Goal: Task Accomplishment & Management: Manage account settings

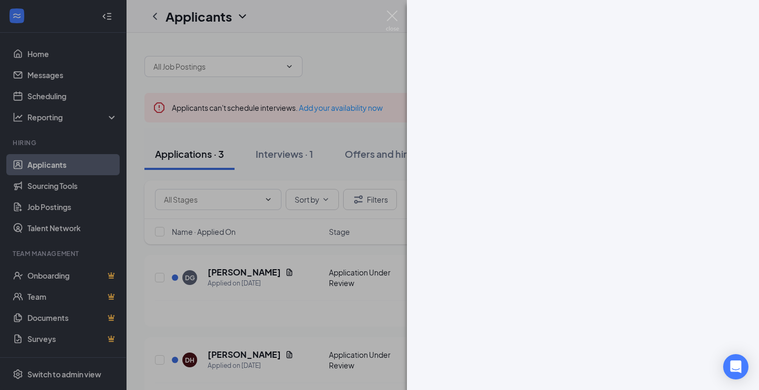
drag, startPoint x: 667, startPoint y: 76, endPoint x: 690, endPoint y: 81, distance: 23.7
click at [667, 76] on div at bounding box center [583, 195] width 352 height 390
click at [395, 17] on img at bounding box center [392, 21] width 13 height 21
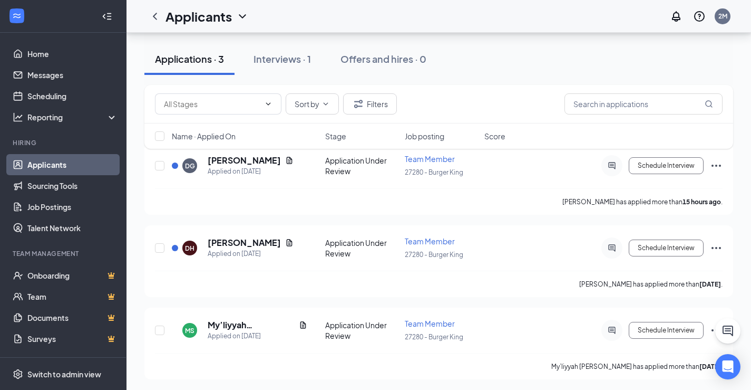
scroll to position [114, 0]
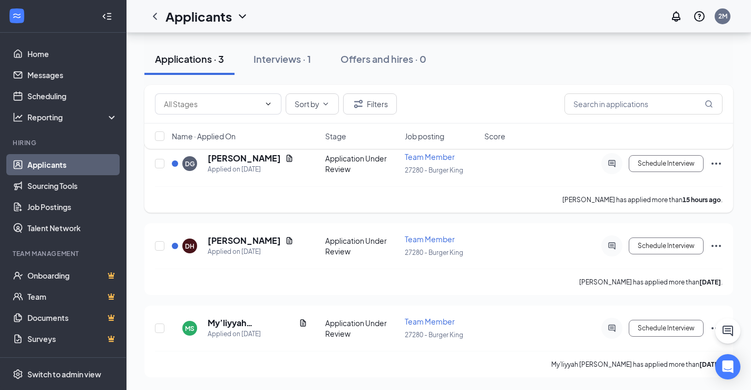
click at [718, 163] on icon "Ellipses" at bounding box center [716, 163] width 13 height 13
click at [60, 187] on link "Sourcing Tools" at bounding box center [72, 185] width 90 height 21
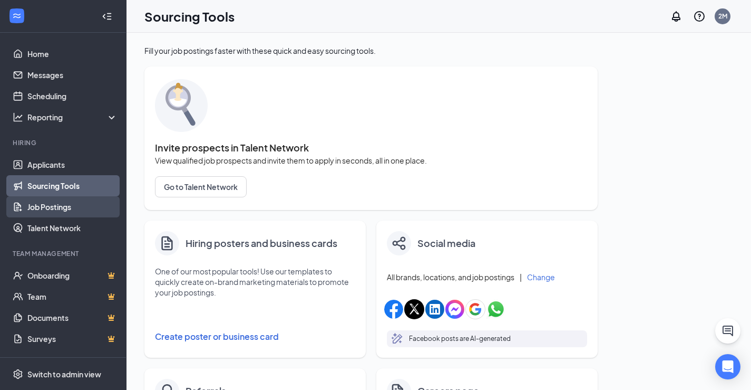
click at [46, 203] on link "Job Postings" at bounding box center [72, 206] width 90 height 21
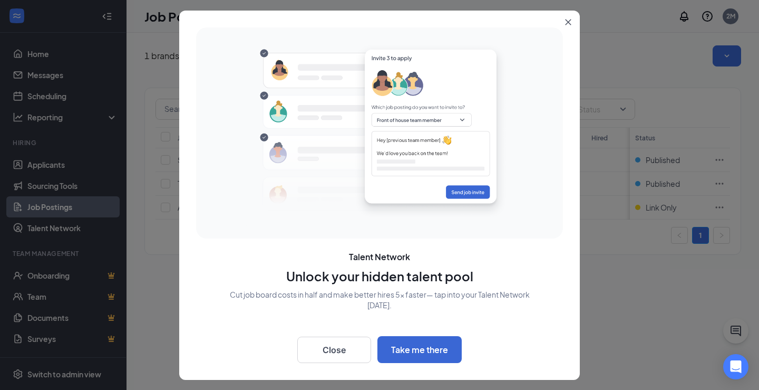
click at [567, 18] on button "Close" at bounding box center [570, 20] width 19 height 19
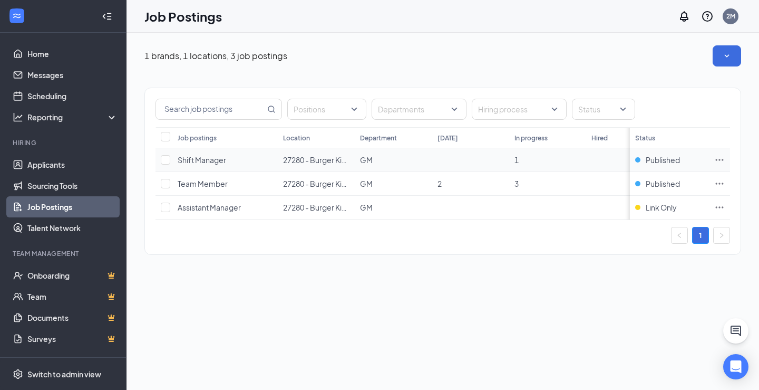
click at [209, 162] on span "Shift Manager" at bounding box center [202, 159] width 48 height 9
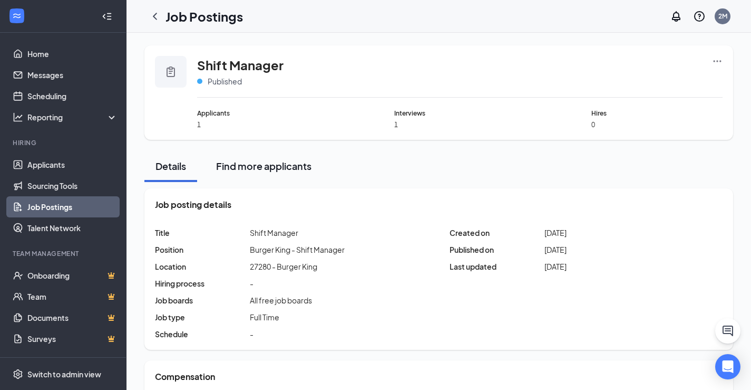
click at [239, 169] on div "Find more applicants" at bounding box center [263, 165] width 95 height 13
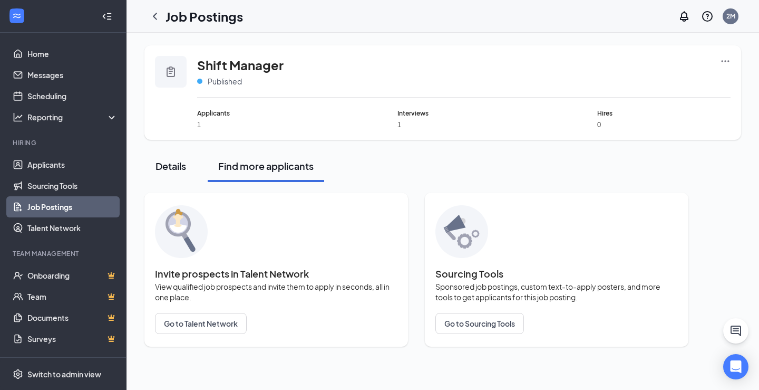
click at [167, 166] on div "Details" at bounding box center [171, 165] width 32 height 13
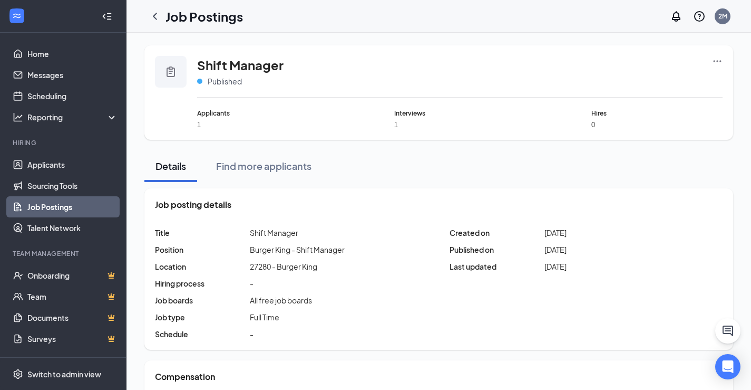
click at [44, 206] on link "Job Postings" at bounding box center [72, 206] width 90 height 21
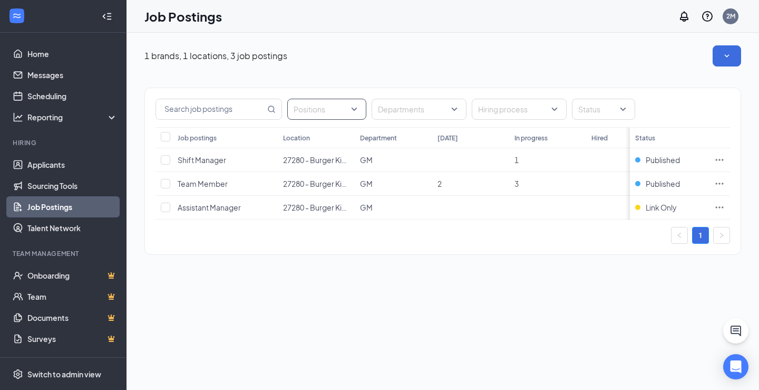
click at [338, 106] on div at bounding box center [321, 109] width 63 height 17
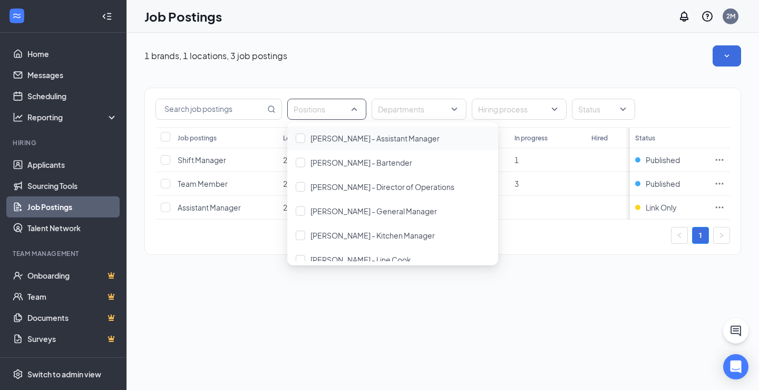
click at [348, 106] on div at bounding box center [321, 109] width 63 height 17
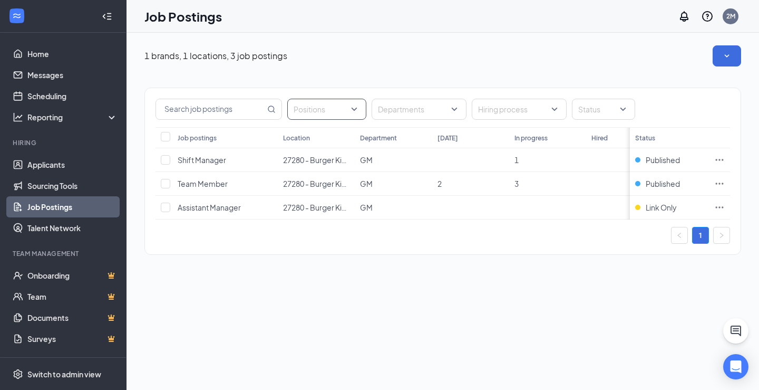
click at [348, 106] on div at bounding box center [321, 109] width 63 height 17
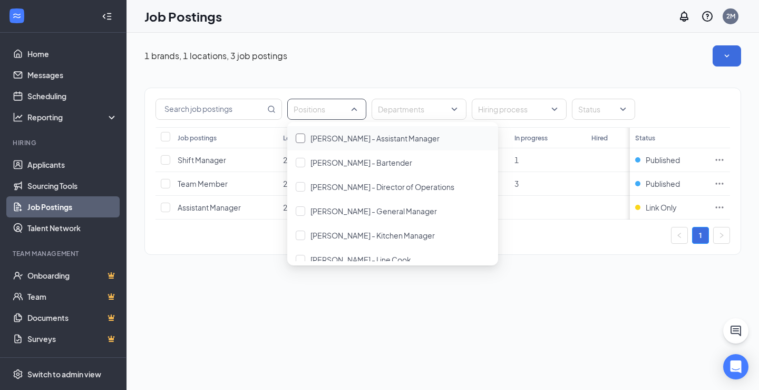
click at [304, 135] on div at bounding box center [300, 137] width 9 height 9
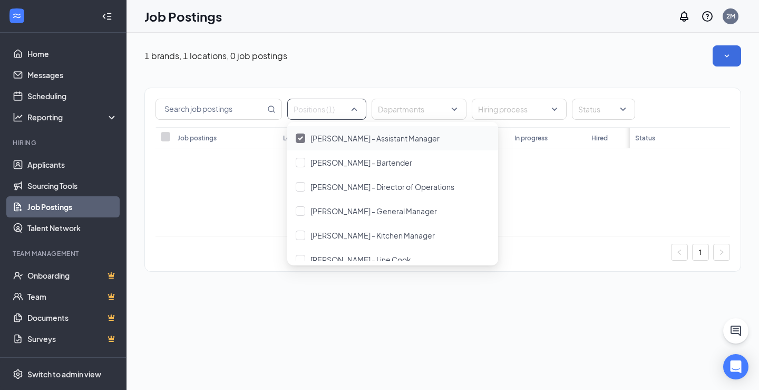
click at [423, 67] on div "Positions (1) Departments Hiring process Status Job postings Location Departmen…" at bounding box center [442, 174] width 597 height 216
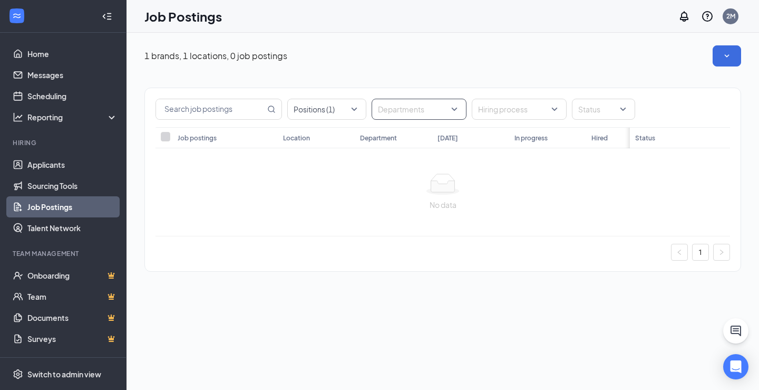
click at [451, 114] on div at bounding box center [413, 109] width 79 height 17
click at [403, 141] on span "GM" at bounding box center [401, 137] width 13 height 9
click at [347, 103] on div at bounding box center [321, 109] width 63 height 17
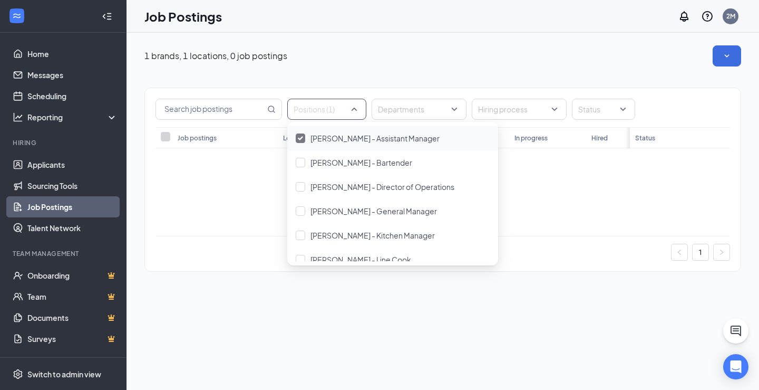
click at [299, 134] on div at bounding box center [300, 137] width 9 height 9
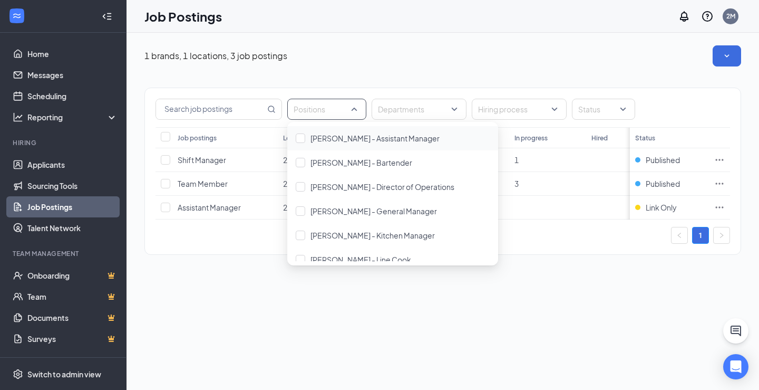
click at [387, 81] on div "Positions Departments Hiring process Status Job postings Location Department [D…" at bounding box center [442, 165] width 597 height 199
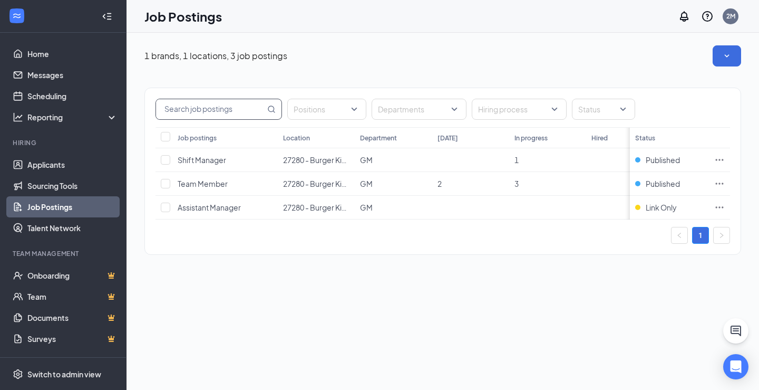
click at [237, 102] on input "text" at bounding box center [210, 109] width 109 height 20
click at [277, 110] on span at bounding box center [219, 109] width 127 height 21
click at [658, 162] on span "Published" at bounding box center [663, 159] width 34 height 11
click at [666, 183] on span "Published" at bounding box center [663, 183] width 34 height 11
click at [67, 274] on link "Onboarding" at bounding box center [72, 275] width 90 height 21
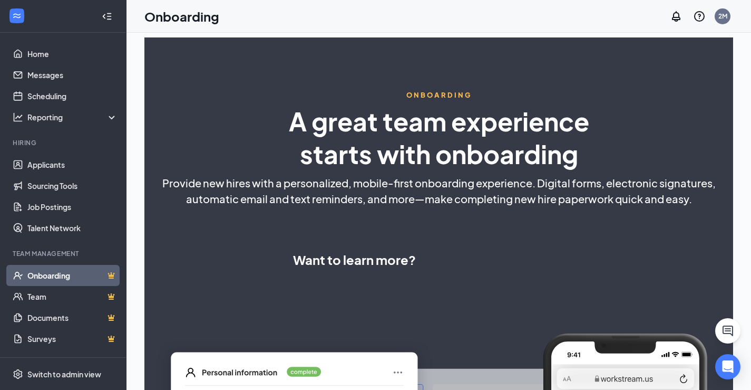
select select "US"
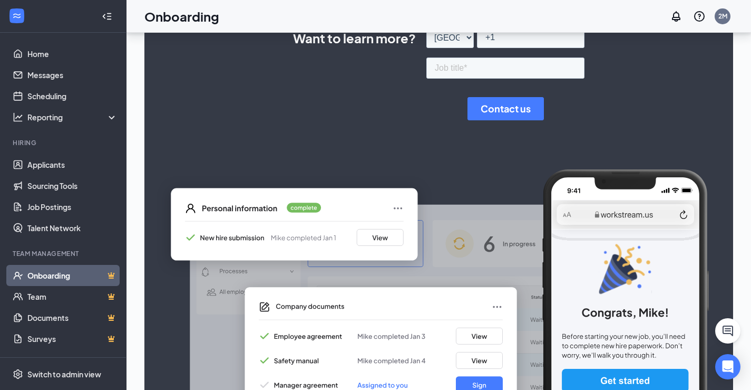
scroll to position [330, 0]
